Goal: Information Seeking & Learning: Learn about a topic

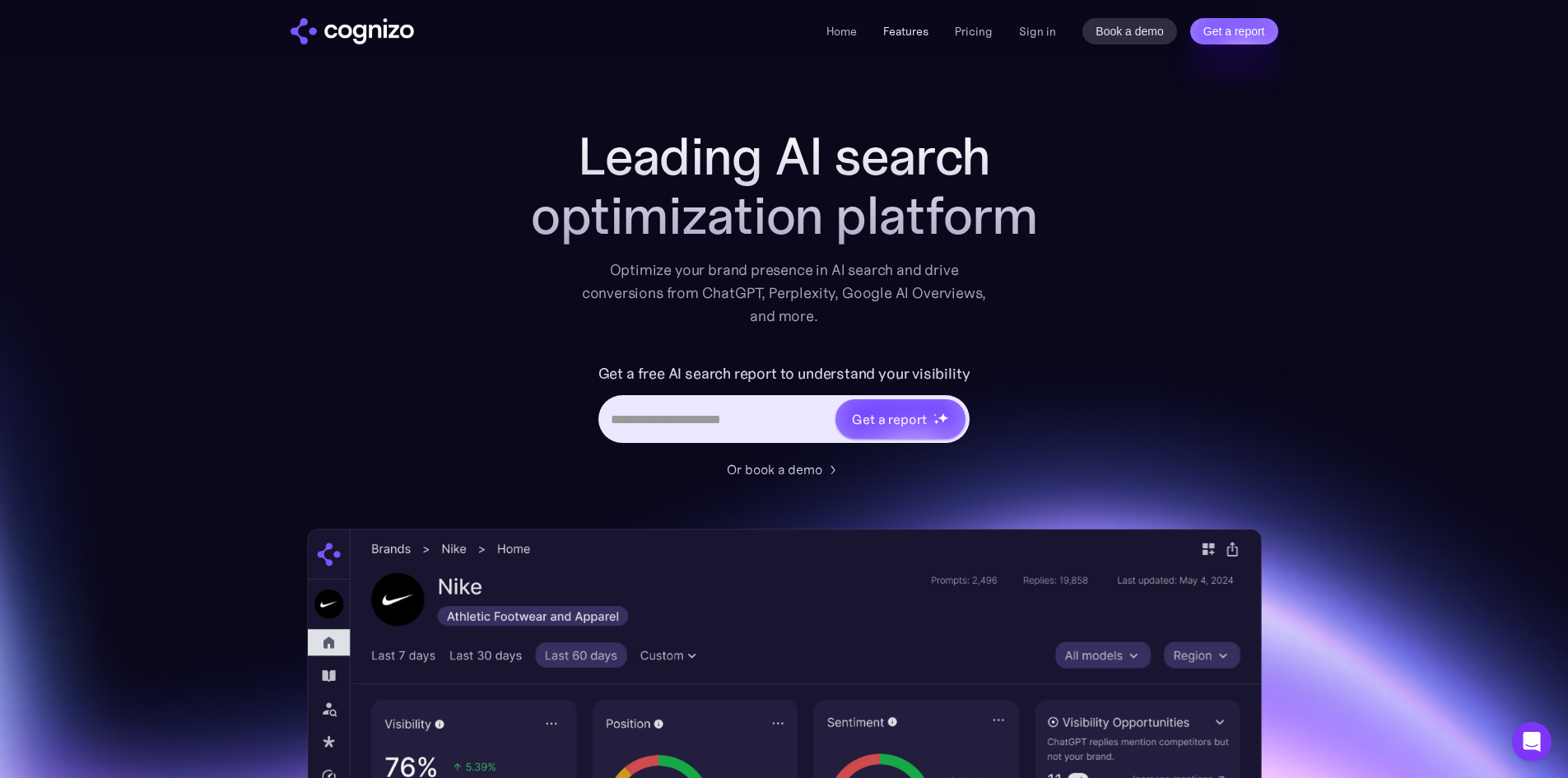
click at [899, 34] on link "Features" at bounding box center [906, 31] width 45 height 15
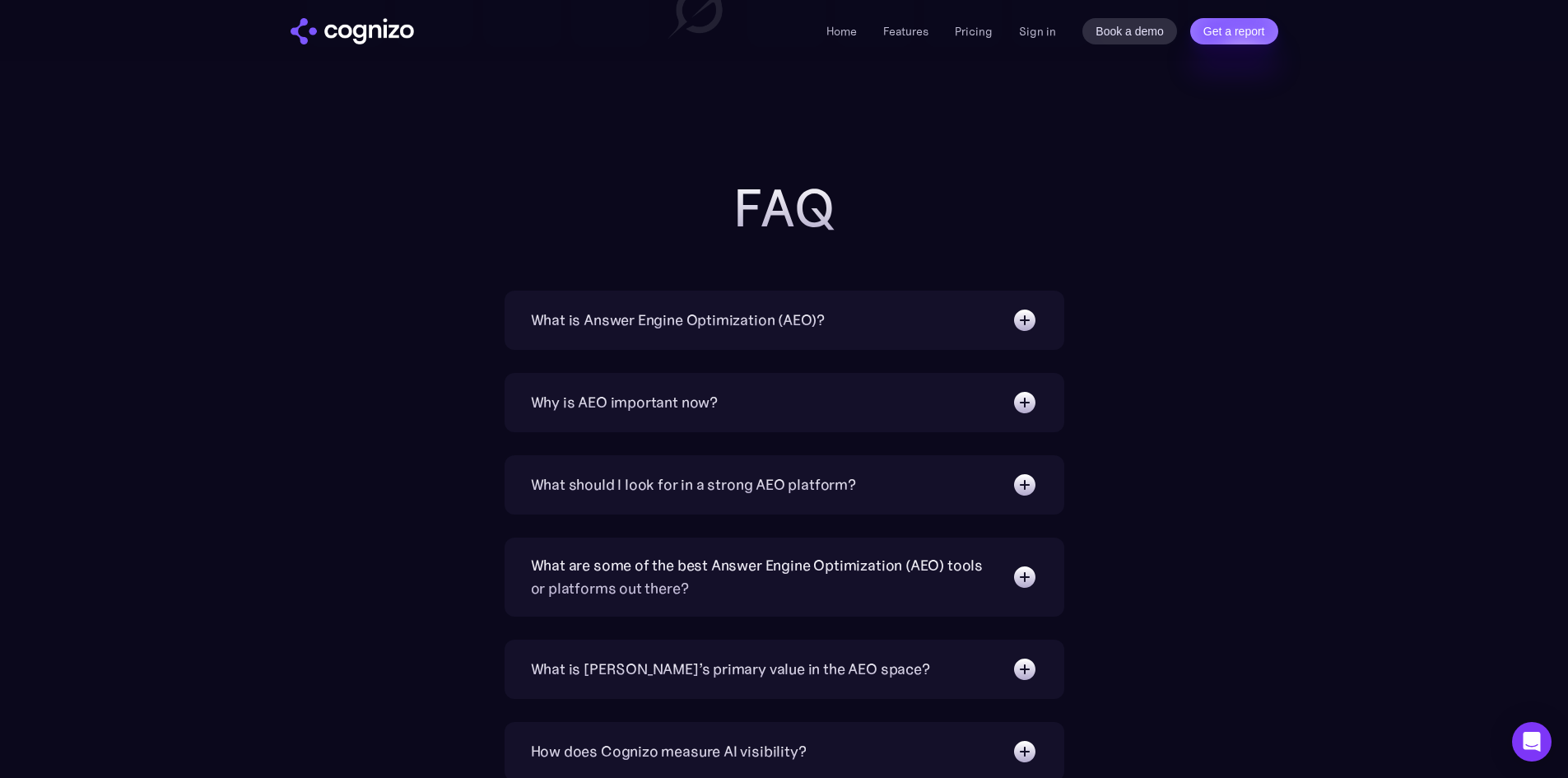
scroll to position [5117, 0]
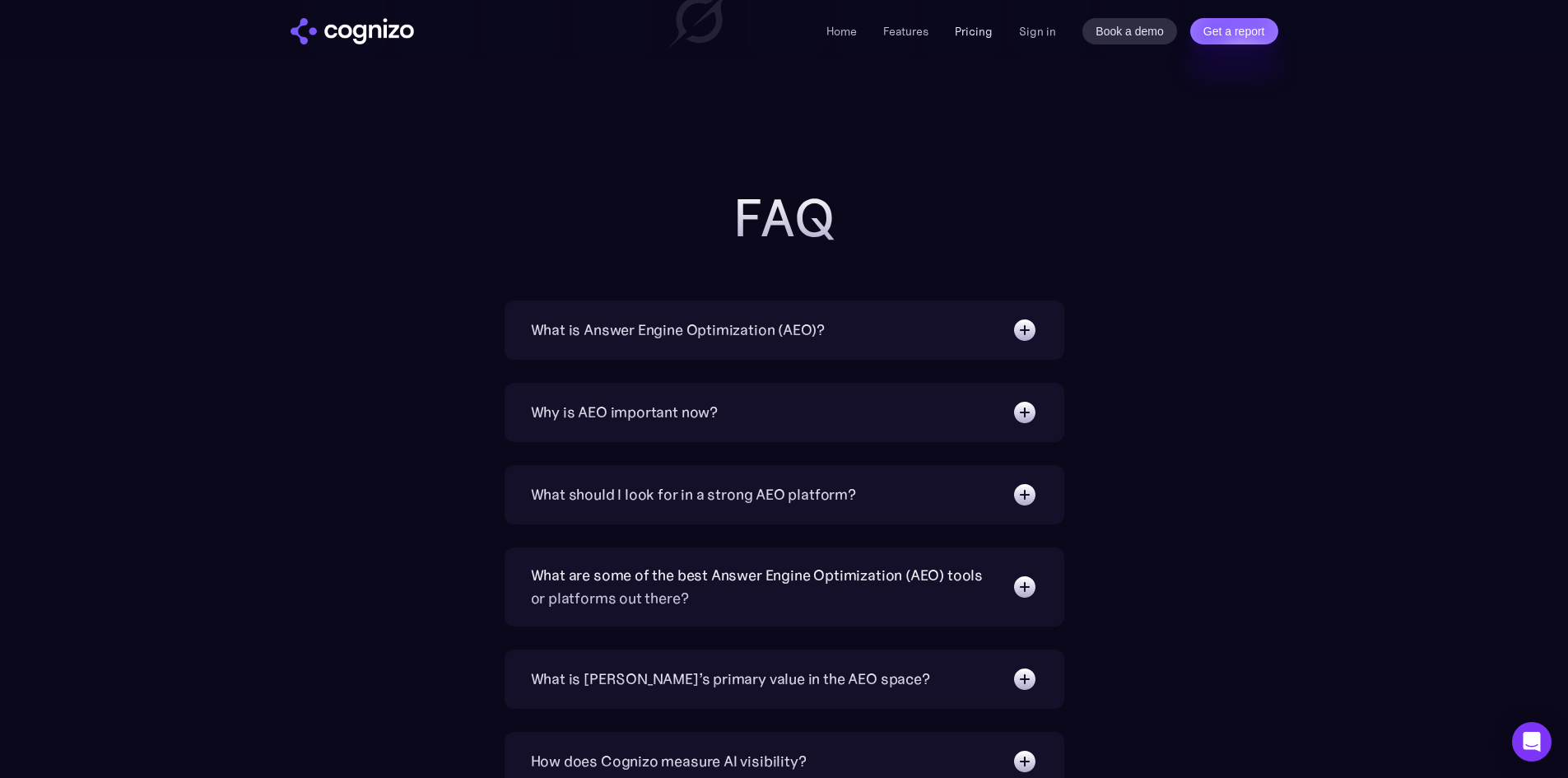
click at [979, 36] on link "Pricing" at bounding box center [973, 31] width 37 height 15
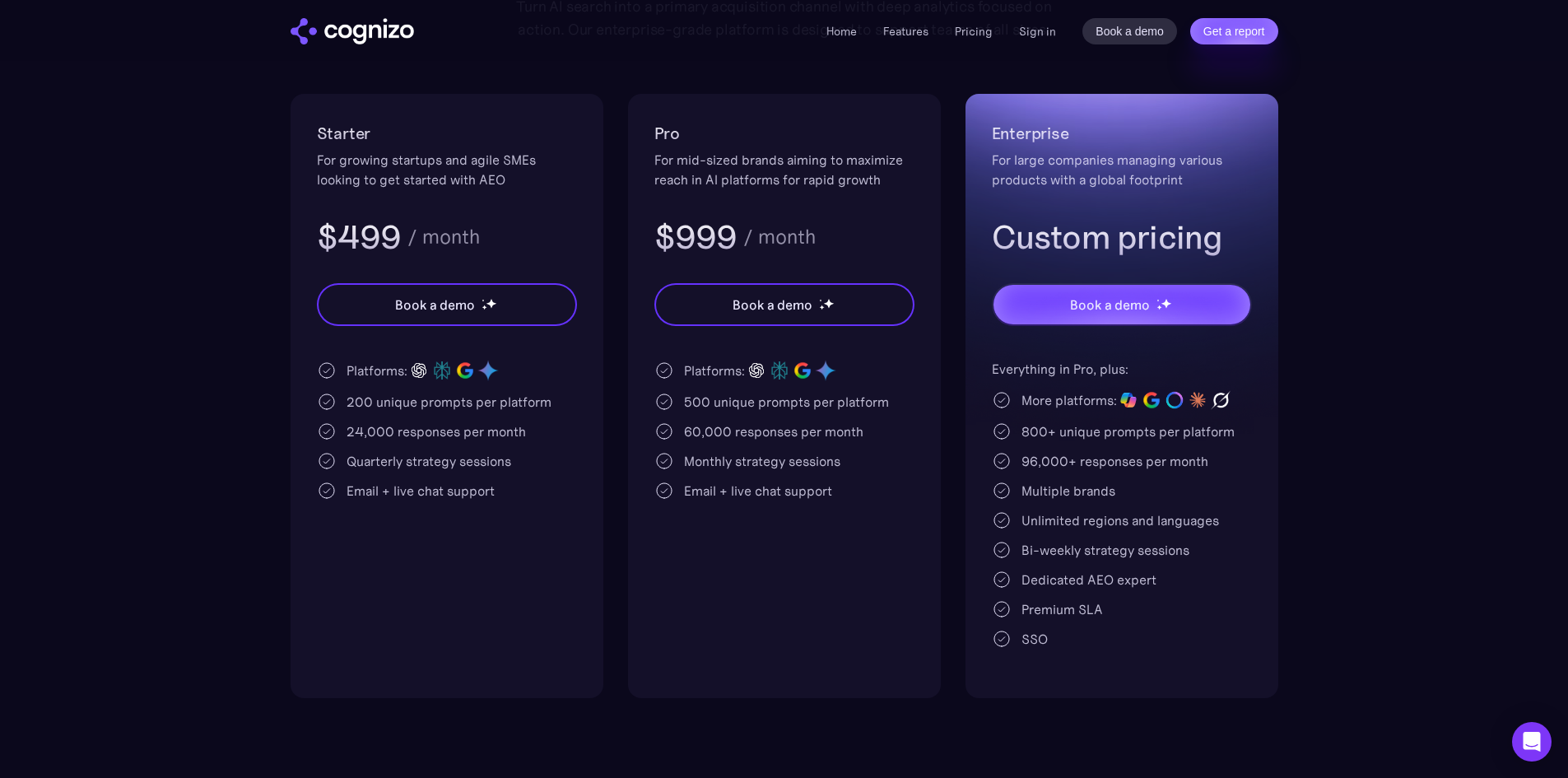
scroll to position [329, 0]
